Goal: Task Accomplishment & Management: Manage account settings

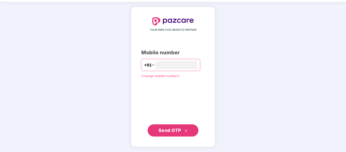
type input "**********"
click at [189, 128] on button "Send OTP" at bounding box center [173, 130] width 51 height 12
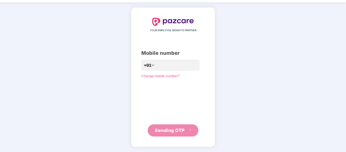
scroll to position [13, 0]
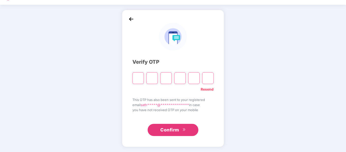
type input "*"
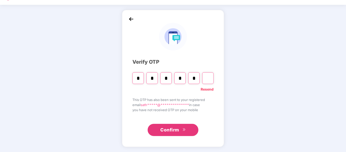
type input "*"
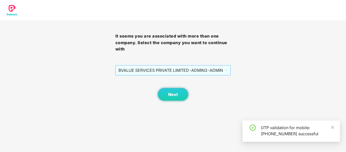
click at [189, 70] on span "BVALUE SERVICES PRIVATE LIMITED - ADMIN3 - ADMIN" at bounding box center [173, 70] width 109 height 10
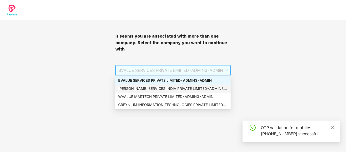
click at [174, 85] on div "[PERSON_NAME] SERVICES INDIA PRIVATE LIMITED - ADMIN3 - ADMIN" at bounding box center [172, 89] width 115 height 8
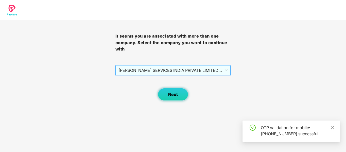
click at [173, 90] on button "Next" at bounding box center [173, 94] width 30 height 13
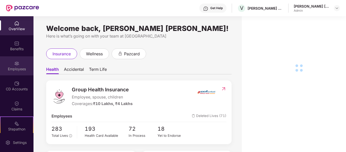
click at [13, 66] on div "Employees" at bounding box center [17, 65] width 34 height 19
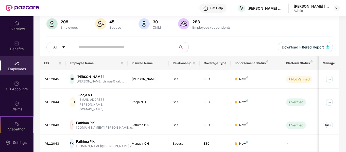
scroll to position [51, 0]
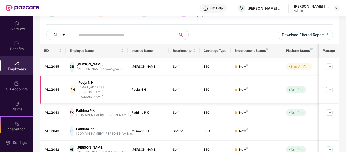
click at [331, 86] on img at bounding box center [329, 90] width 8 height 8
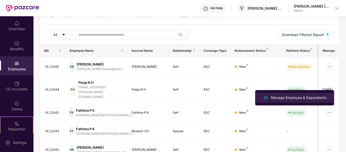
click at [301, 94] on li "Manage Employee & Dependents" at bounding box center [294, 98] width 79 height 10
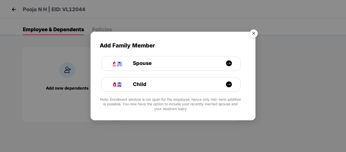
click at [253, 32] on img "Close" at bounding box center [254, 34] width 14 height 14
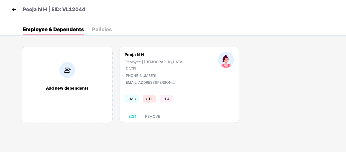
click at [14, 9] on img at bounding box center [14, 10] width 8 height 8
